Goal: Transaction & Acquisition: Purchase product/service

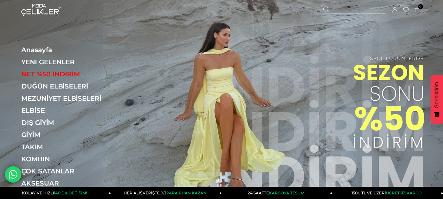
click at [167, 39] on img at bounding box center [221, 103] width 443 height 207
click at [332, 18] on div "Sepetim 0 Ürün Sepetinizde ürün bulunmamaktadır. Genel Toplam : Sepetim SİPARİŞ…" at bounding box center [372, 10] width 98 height 20
click at [356, 13] on div at bounding box center [354, 10] width 63 height 7
click at [137, 33] on input "text" at bounding box center [221, 32] width 325 height 13
type input "*"
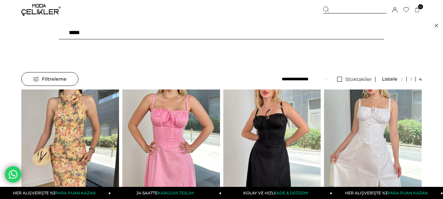
click at [143, 33] on input "text" at bounding box center [221, 32] width 325 height 13
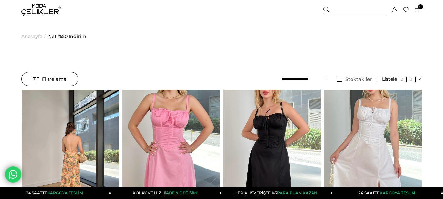
type input "*****"
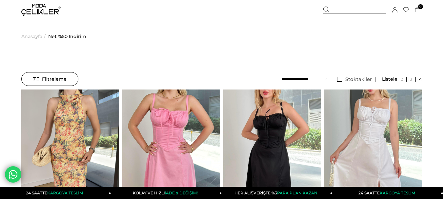
click at [336, 12] on div at bounding box center [354, 10] width 63 height 7
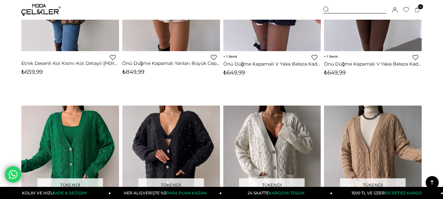
scroll to position [721, 0]
